Goal: Transaction & Acquisition: Obtain resource

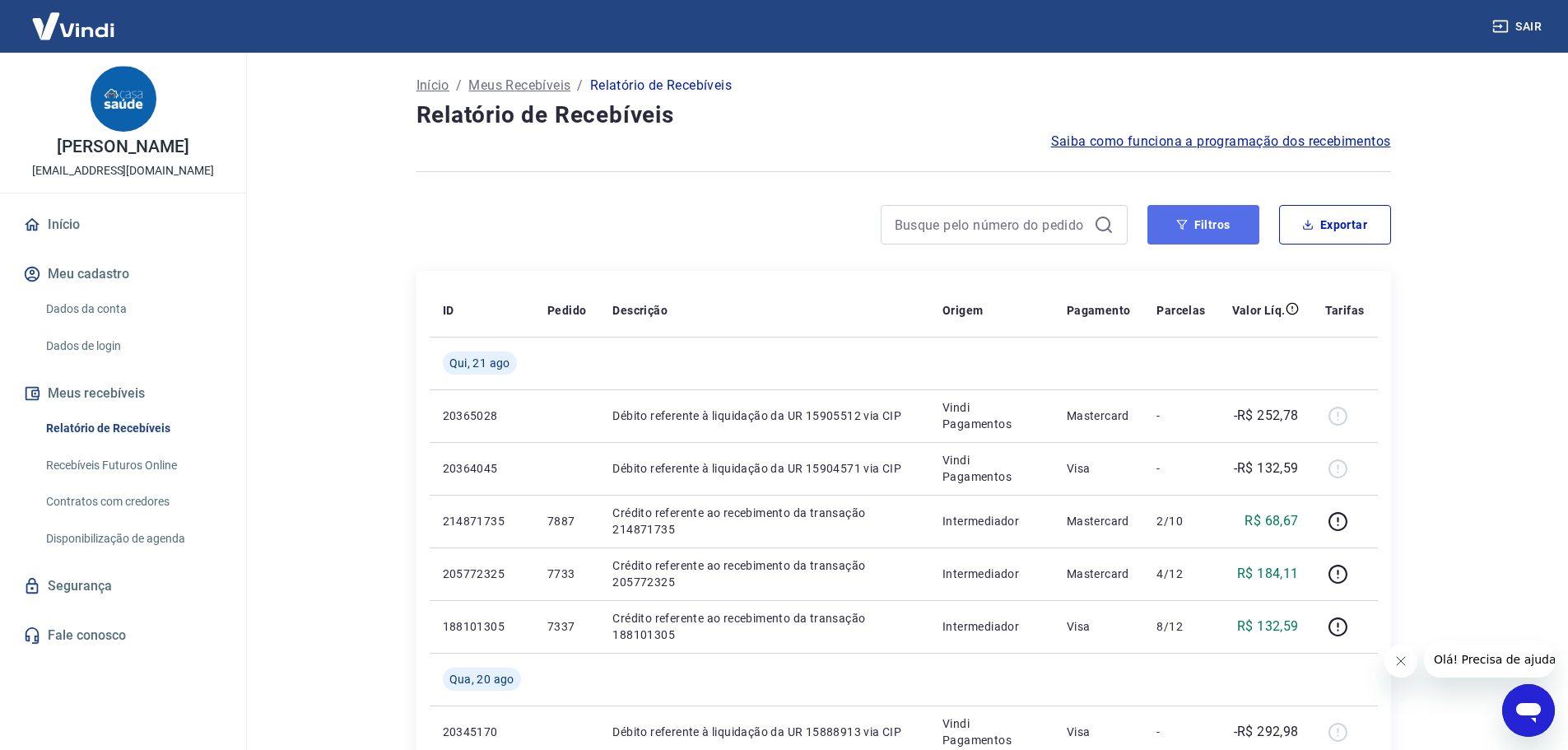
click at [1180, 230] on button "Filtros" at bounding box center [1203, 224] width 112 height 39
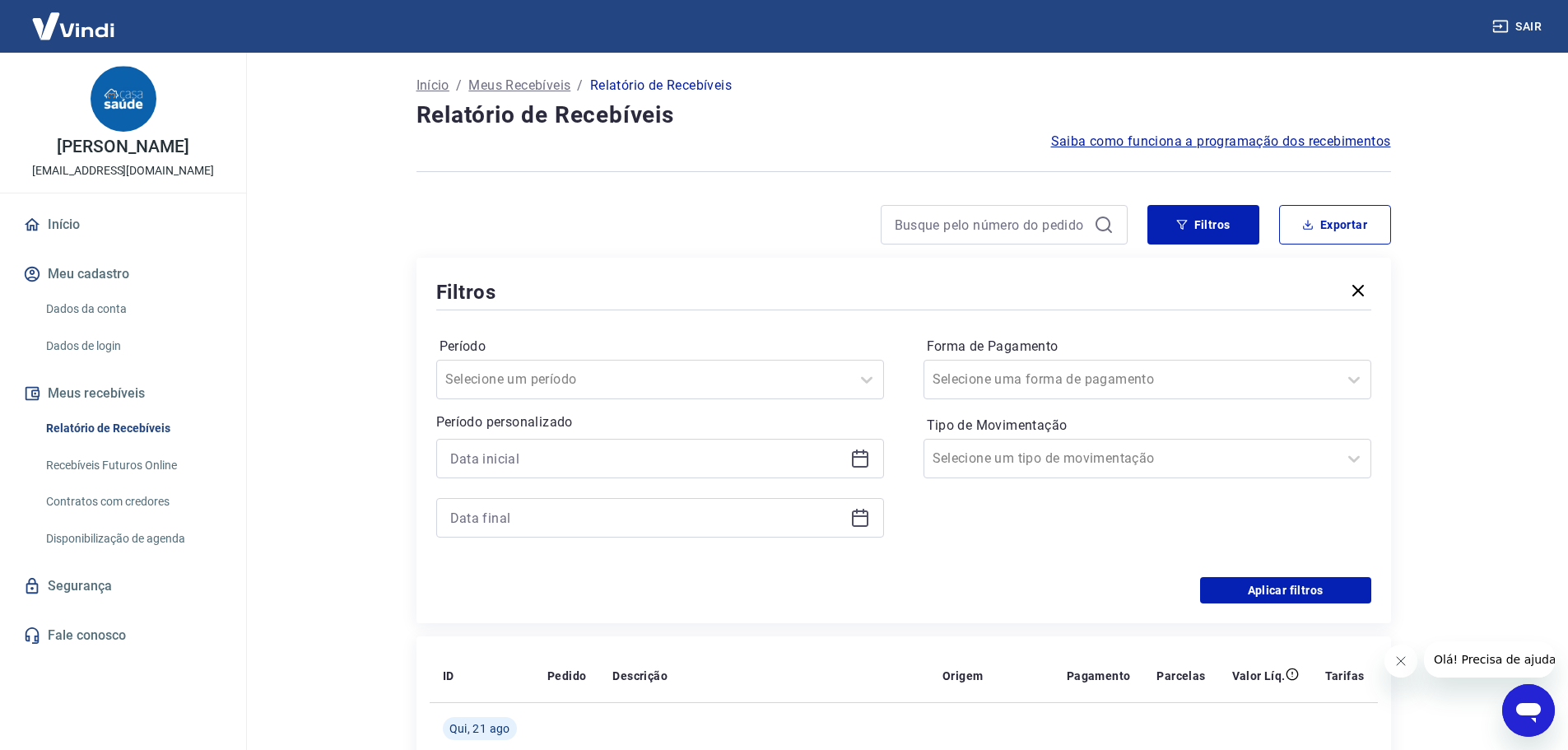
click at [832, 446] on div at bounding box center [660, 458] width 448 height 39
click at [864, 460] on icon at bounding box center [860, 458] width 20 height 20
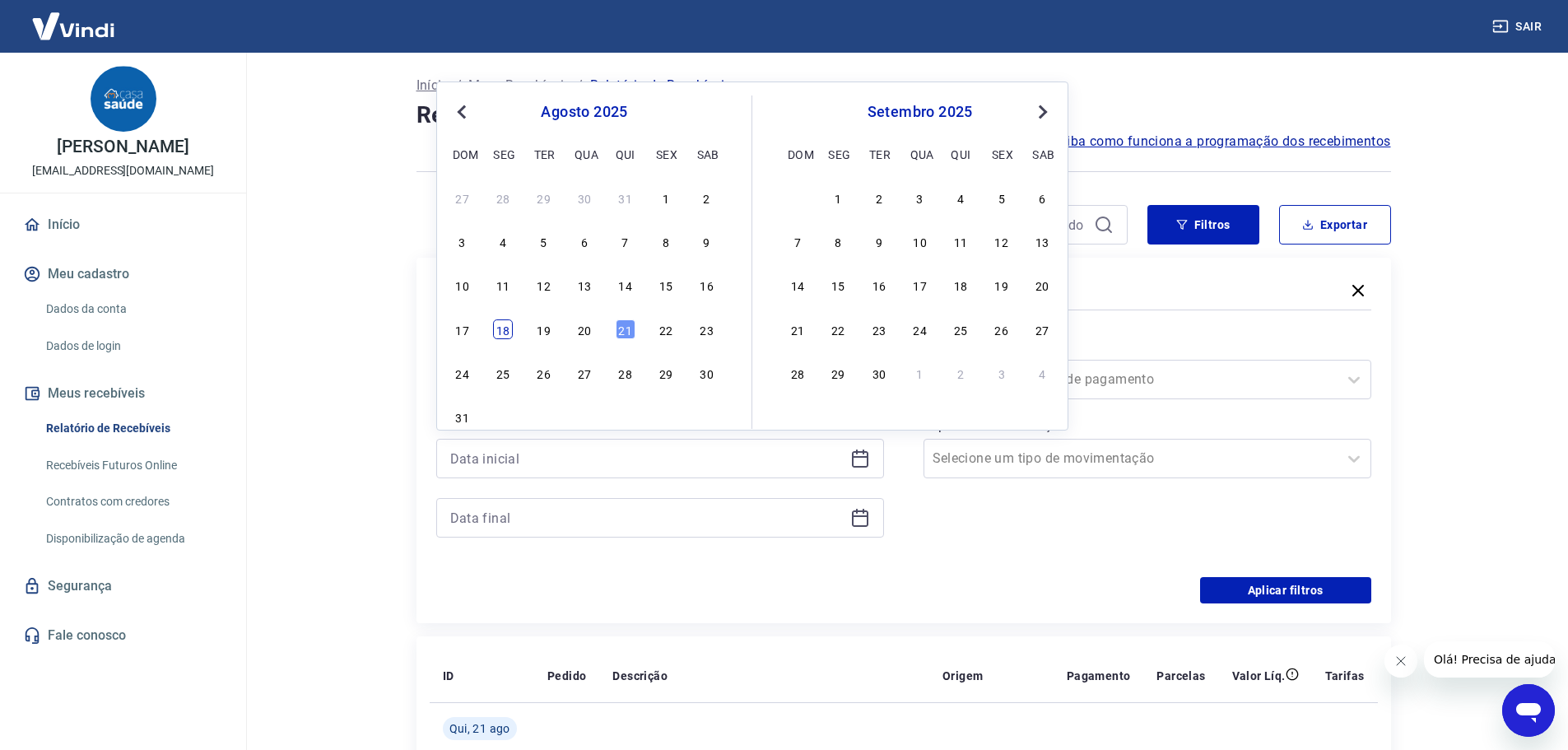
click at [496, 335] on div "18" at bounding box center [503, 329] width 20 height 20
type input "[DATE]"
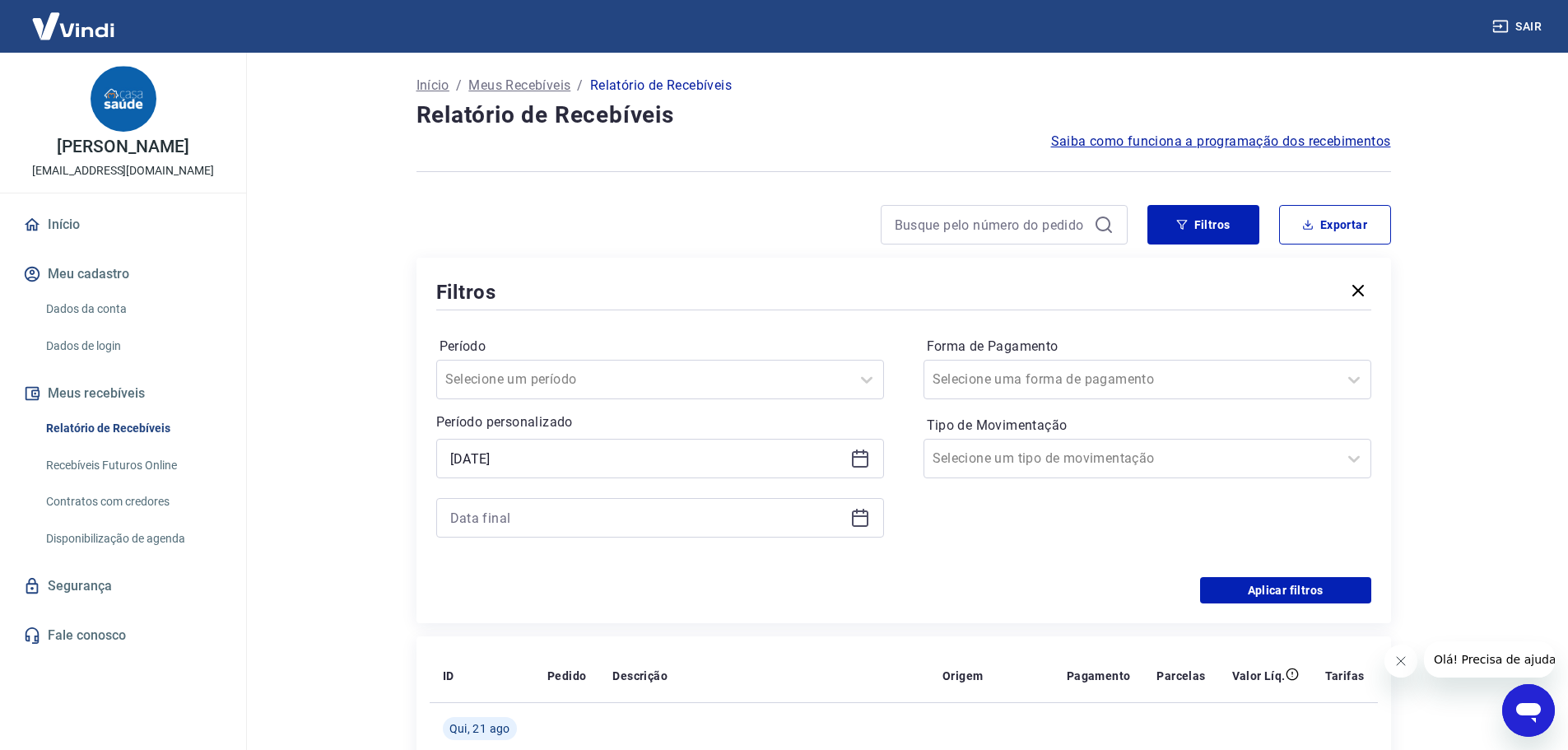
click at [861, 520] on icon at bounding box center [860, 517] width 20 height 20
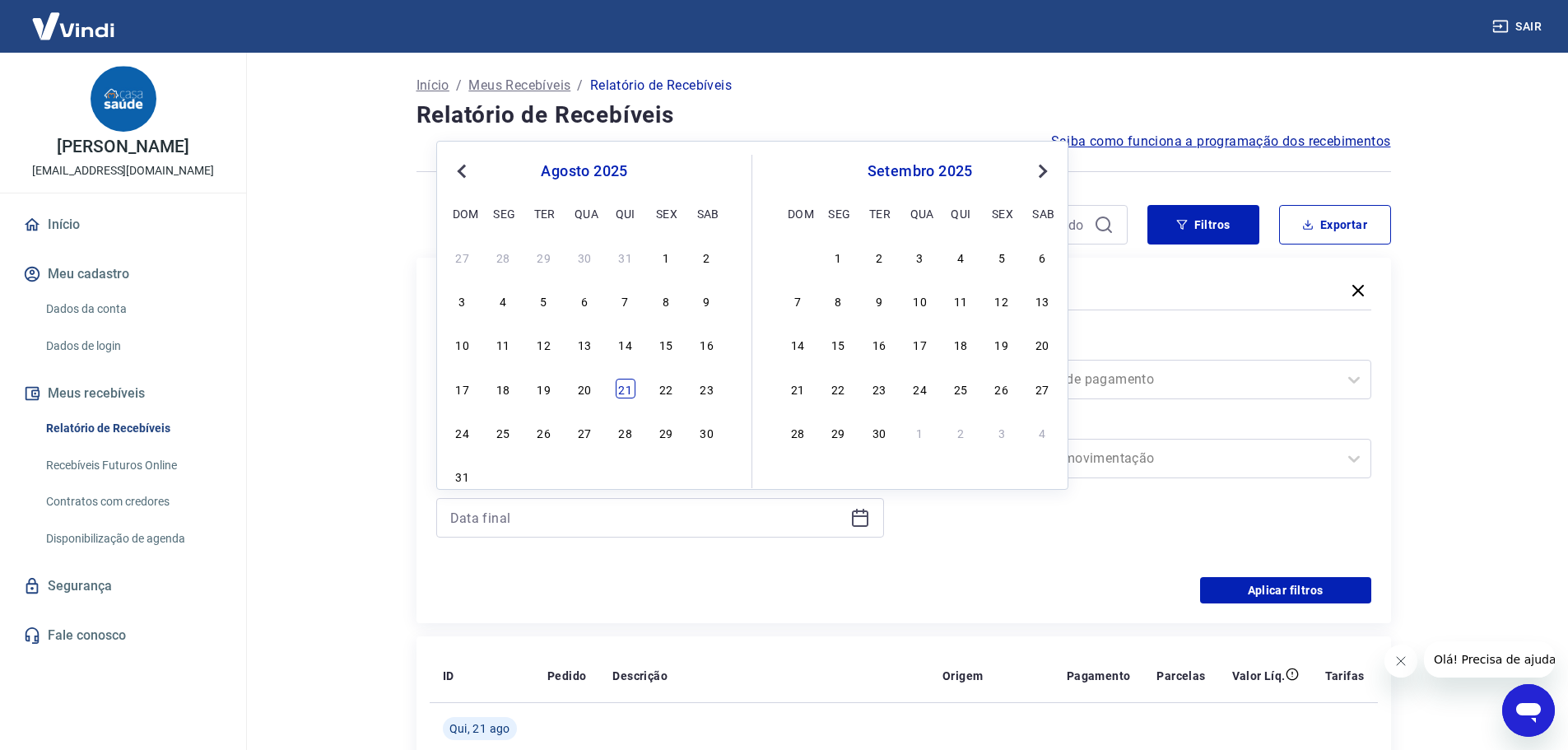
click at [624, 380] on div "21" at bounding box center [625, 388] width 20 height 20
type input "[DATE]"
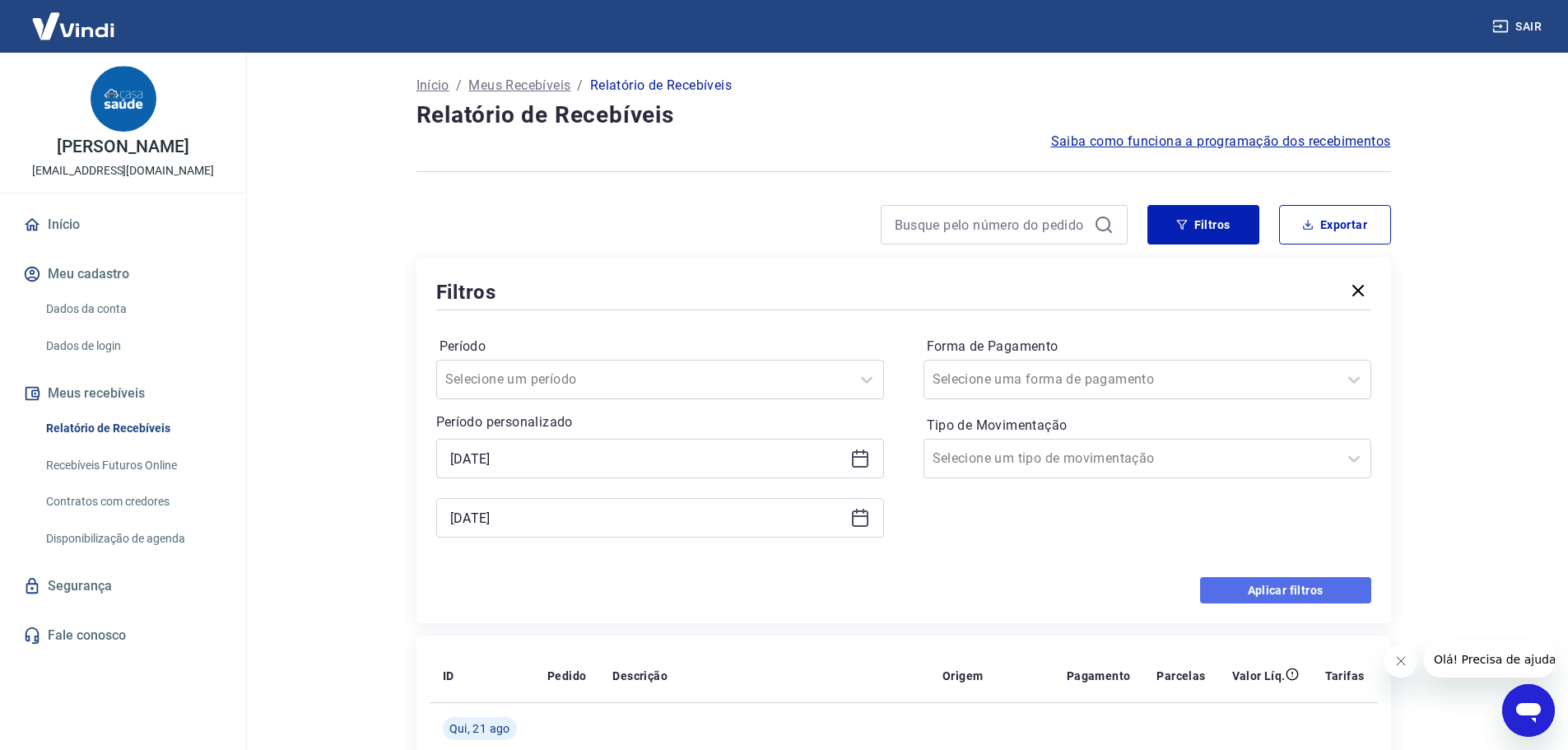
click at [1305, 586] on button "Aplicar filtros" at bounding box center [1285, 590] width 171 height 26
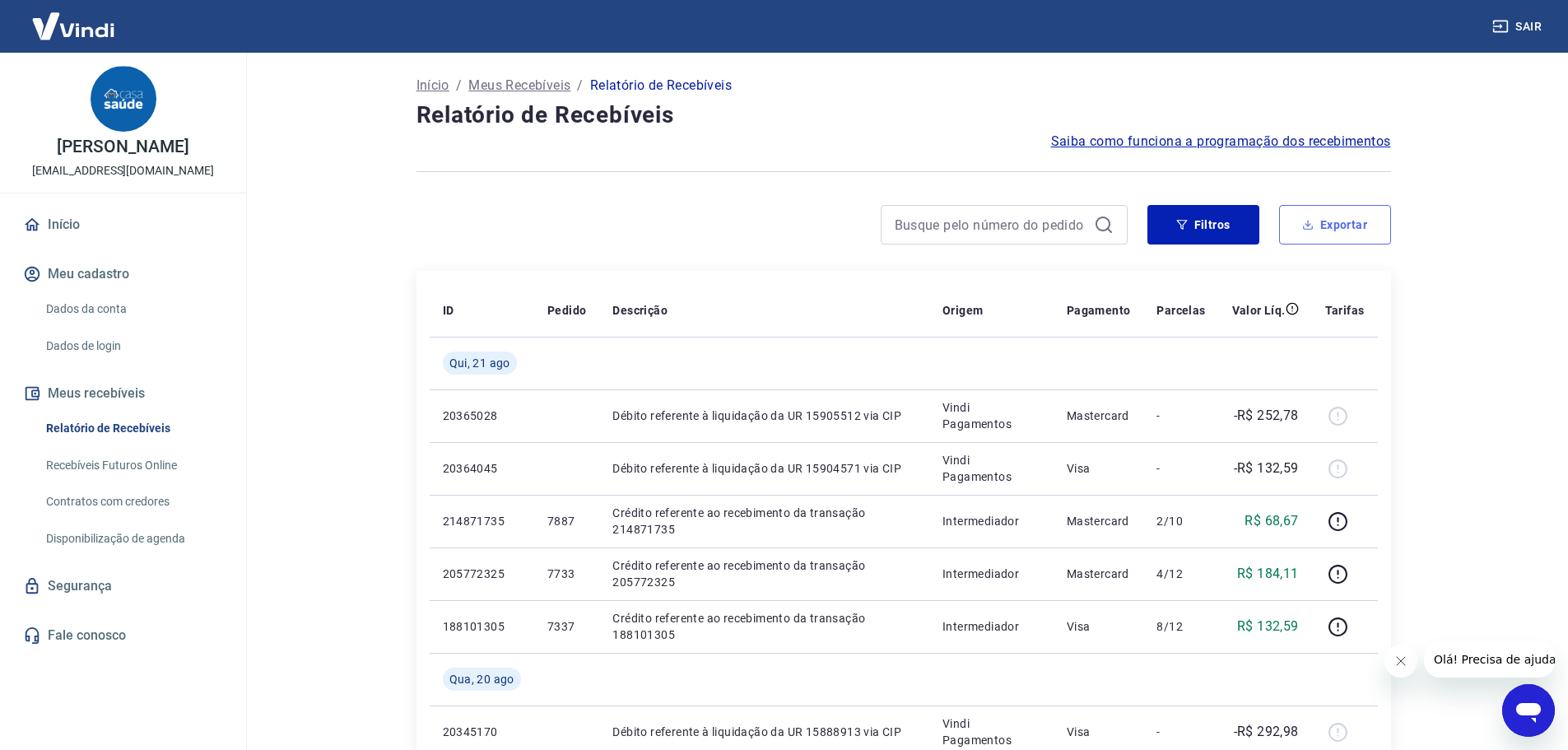
click at [1319, 221] on button "Exportar" at bounding box center [1335, 224] width 112 height 39
type input "[DATE]"
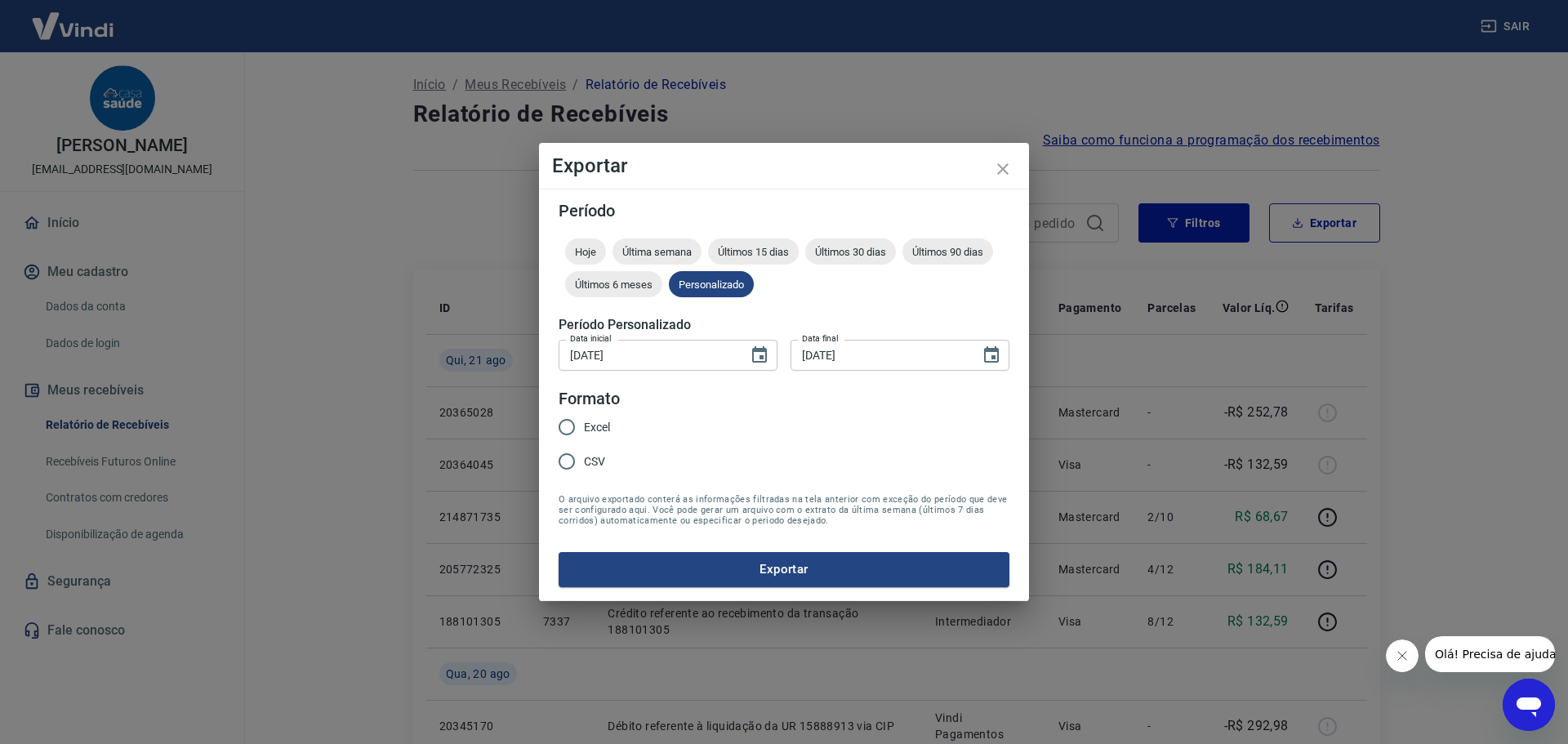
click at [589, 462] on span "CSV" at bounding box center [594, 461] width 21 height 17
click at [584, 462] on input "CSV" at bounding box center [566, 461] width 35 height 35
radio input "true"
click at [838, 565] on button "Exportar" at bounding box center [784, 569] width 451 height 35
